Goal: Task Accomplishment & Management: Manage account settings

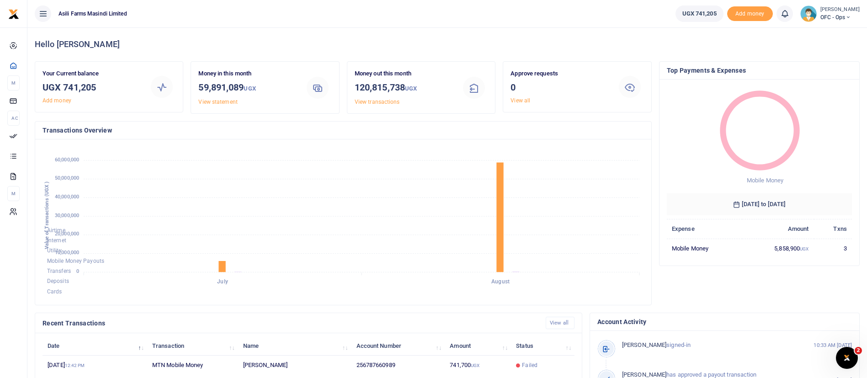
scroll to position [168, 0]
click at [825, 12] on small "[PERSON_NAME]" at bounding box center [840, 10] width 39 height 8
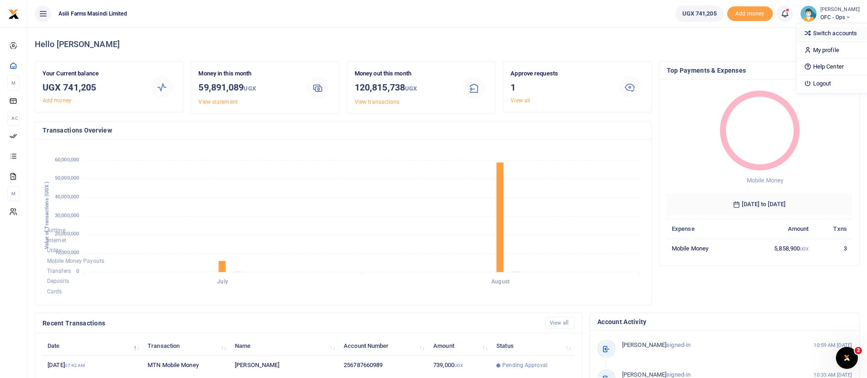
click at [810, 36] on link "Switch accounts" at bounding box center [833, 33] width 72 height 13
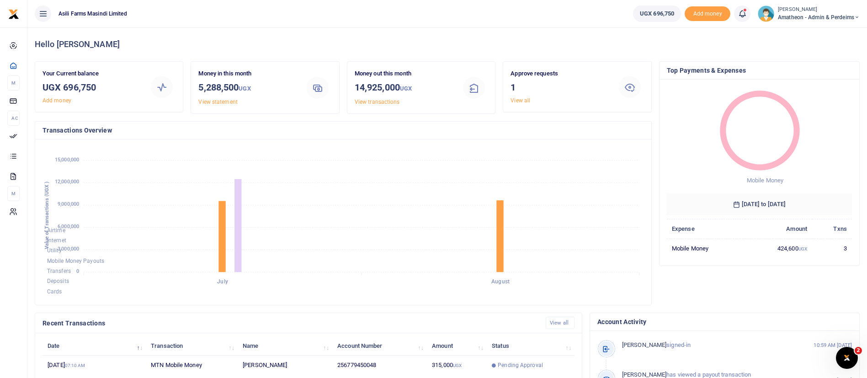
scroll to position [168, 0]
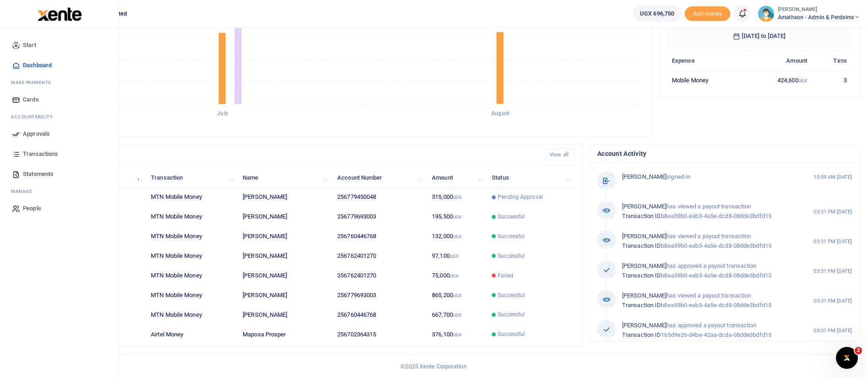
click at [27, 130] on span "Approvals" at bounding box center [36, 133] width 27 height 9
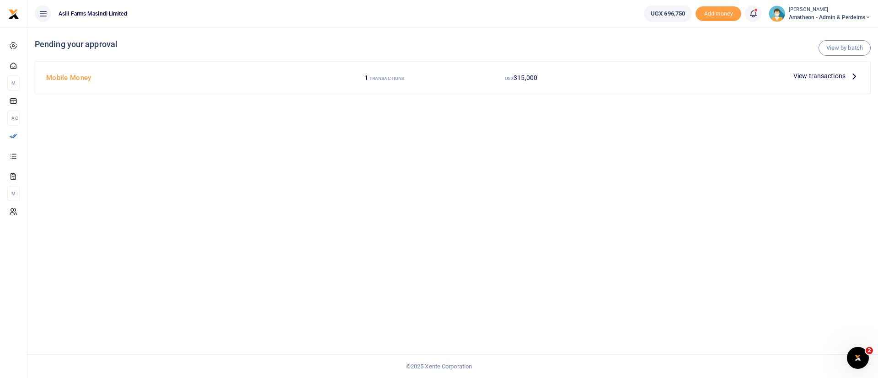
click at [805, 75] on span "View transactions" at bounding box center [819, 76] width 52 height 10
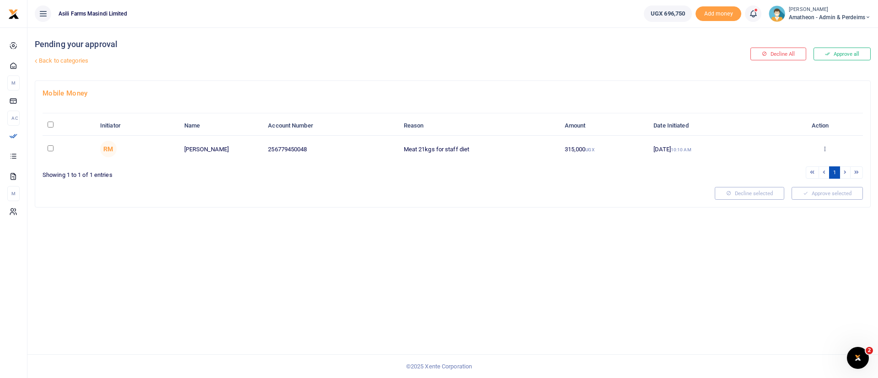
click at [51, 125] on div at bounding box center [439, 189] width 878 height 378
click at [53, 124] on input "\a \a : activate to sort column descending" at bounding box center [51, 125] width 6 height 6
checkbox input "true"
click at [835, 198] on button "Approve selected (1)" at bounding box center [824, 193] width 78 height 13
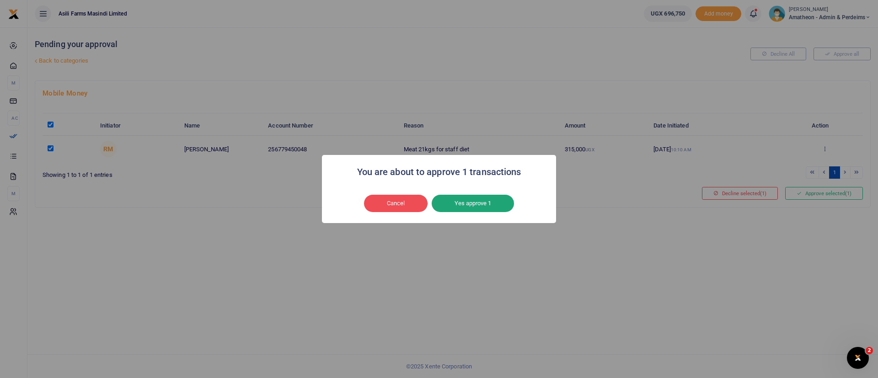
click at [480, 204] on button "Yes approve 1" at bounding box center [473, 203] width 82 height 17
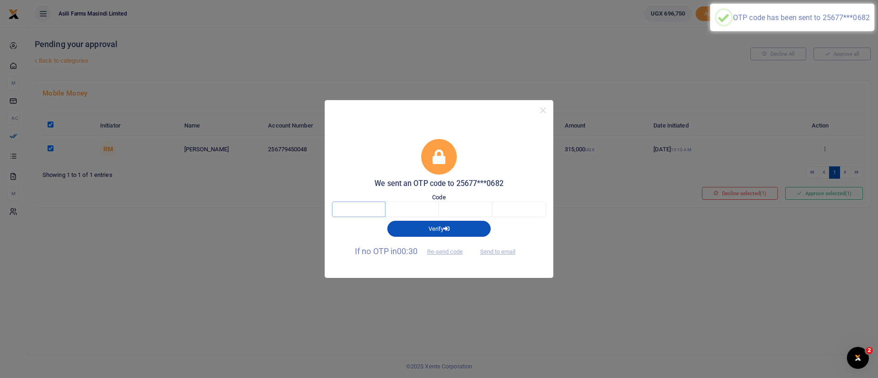
click at [345, 210] on input "text" at bounding box center [358, 210] width 53 height 16
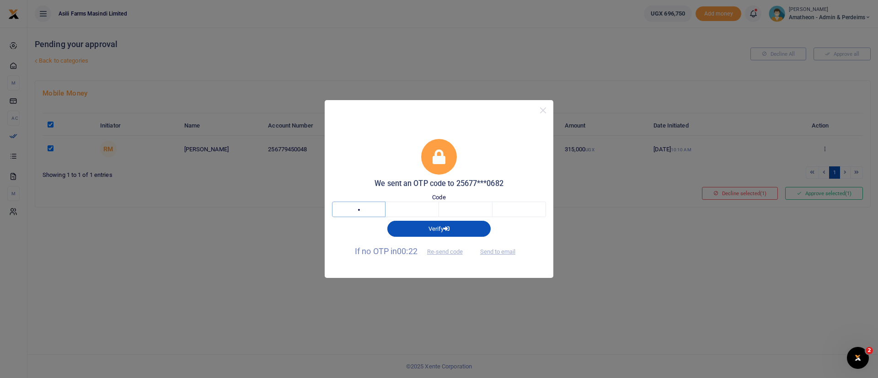
type input "2"
type input "6"
type input "9"
type input "0"
